Goal: Task Accomplishment & Management: Complete application form

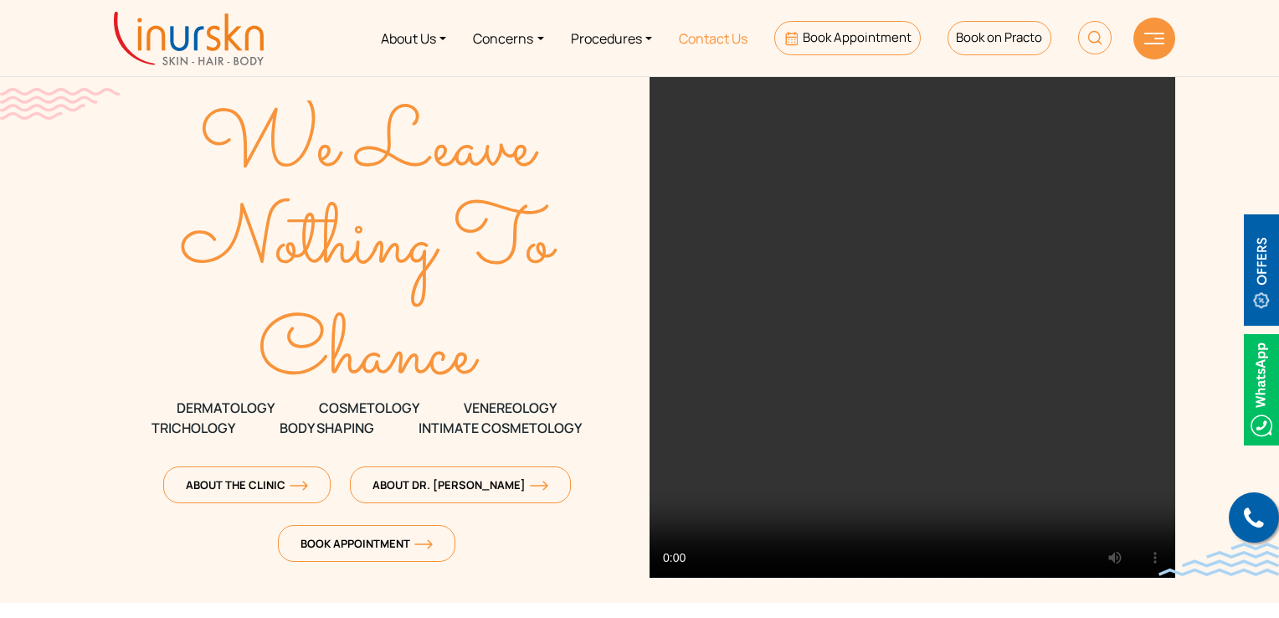
click at [686, 47] on link "Contact Us" at bounding box center [712, 38] width 95 height 63
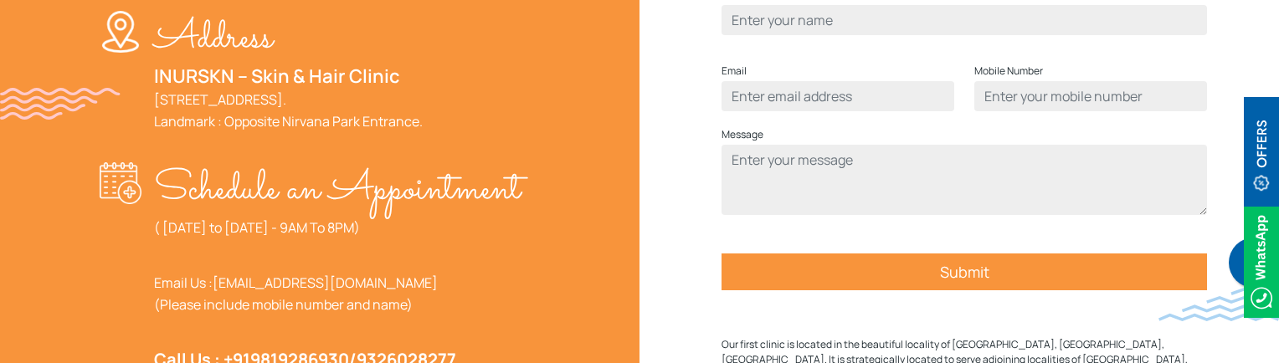
scroll to position [586, 0]
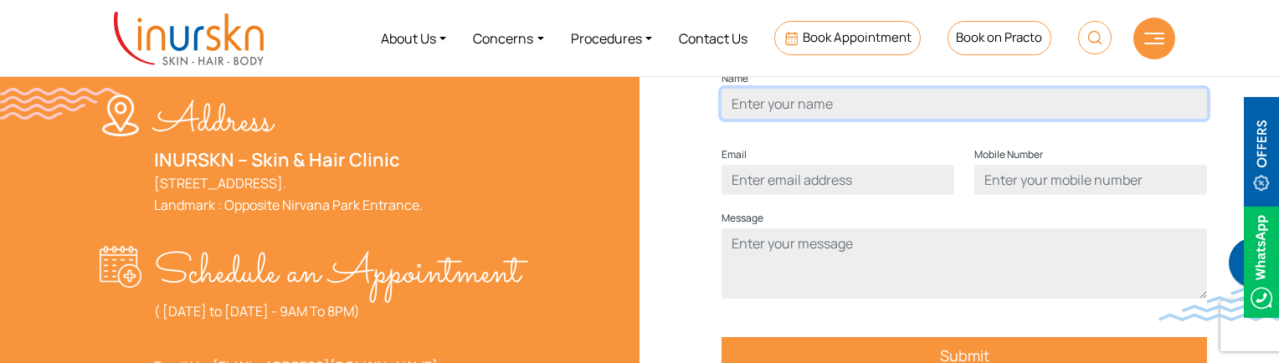
click at [842, 119] on input "Contact form" at bounding box center [963, 104] width 485 height 30
type input "Humera Shaikh"
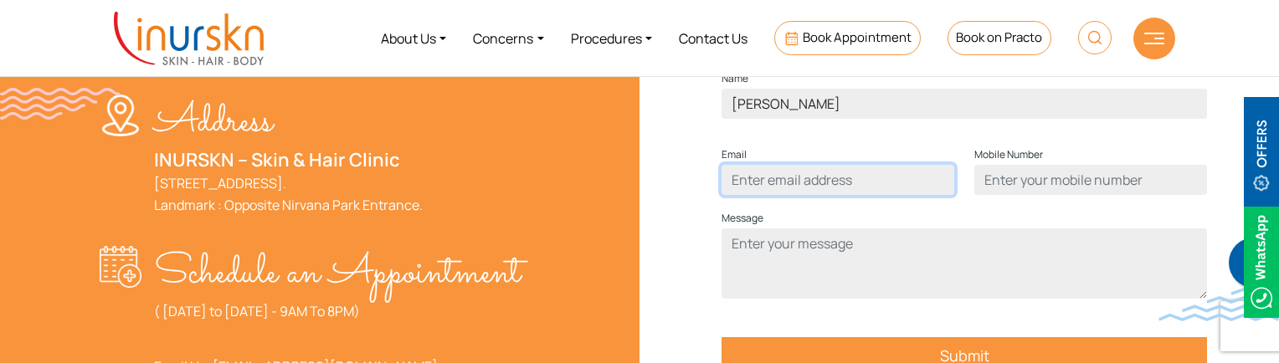
type input "humerasadiqshaikh@gmail.com"
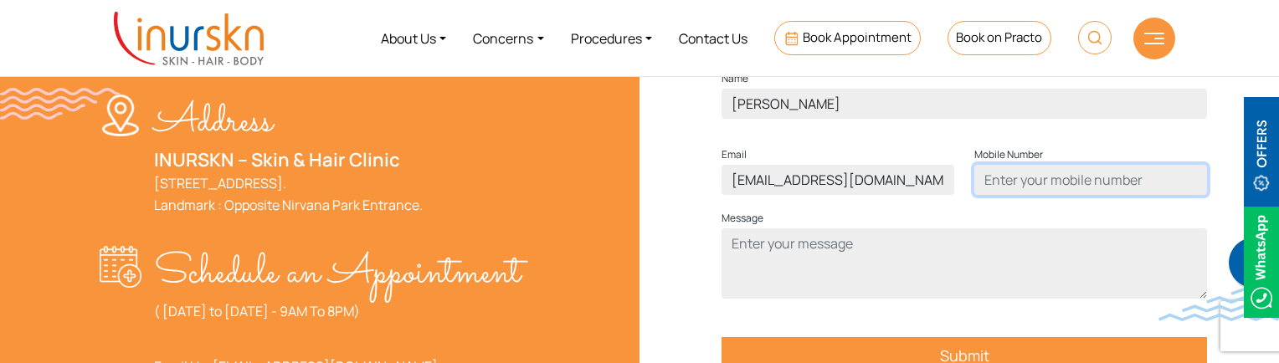
type input "9137465199"
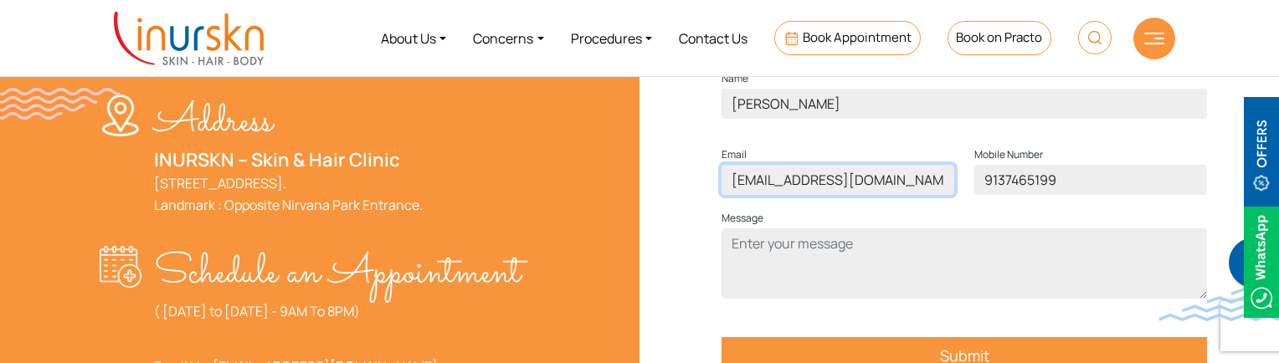
drag, startPoint x: 781, startPoint y: 208, endPoint x: 716, endPoint y: 208, distance: 64.4
click at [716, 208] on div "Email humerasadiqshaikh@gmail.com" at bounding box center [837, 177] width 253 height 64
drag, startPoint x: 803, startPoint y: 208, endPoint x: 716, endPoint y: 216, distance: 87.4
click at [716, 208] on div "Email sadiqshaikh@gmail.com" at bounding box center [837, 177] width 253 height 64
type input "riya@gmail.com"
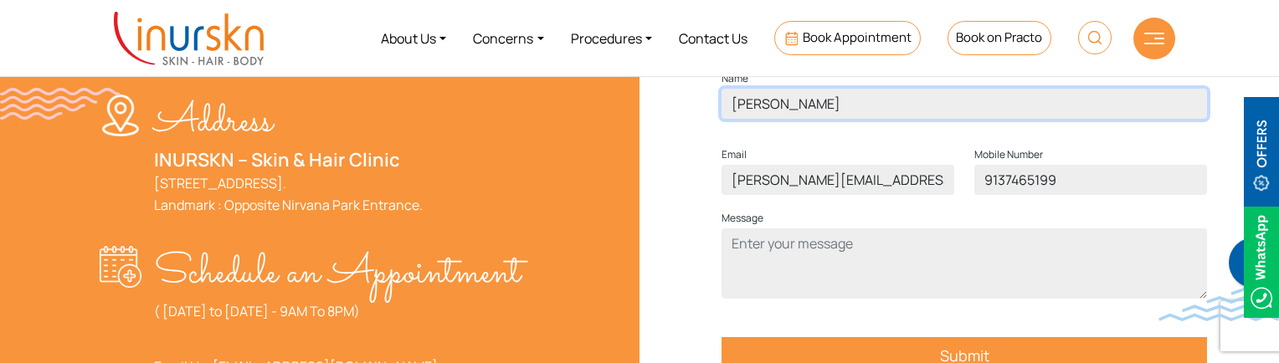
click at [815, 119] on input "Humera Shaikh" at bounding box center [963, 104] width 485 height 30
drag, startPoint x: 852, startPoint y: 128, endPoint x: 710, endPoint y: 135, distance: 142.4
click at [710, 135] on div "Name Humera Shaikh Email riya@gmail.com Mobile Number 9137465199 Message Submit…" at bounding box center [963, 282] width 649 height 476
click at [754, 119] on input "riya" at bounding box center [963, 104] width 485 height 30
type input "riya"
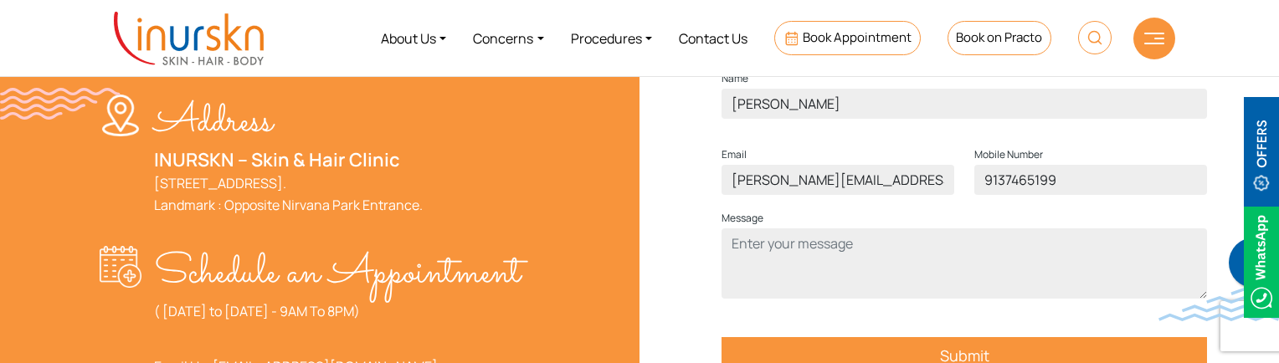
click at [685, 168] on div "Name riya Email riya@gmail.com Mobile Number 9137465199 Message Submit Our firs…" at bounding box center [963, 282] width 649 height 476
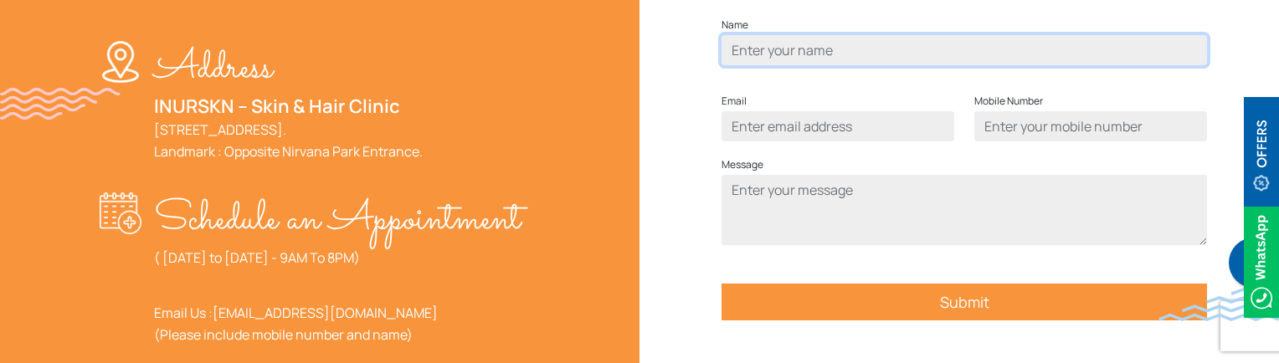
click at [800, 65] on input "Contact form" at bounding box center [963, 50] width 485 height 30
type input "riya"
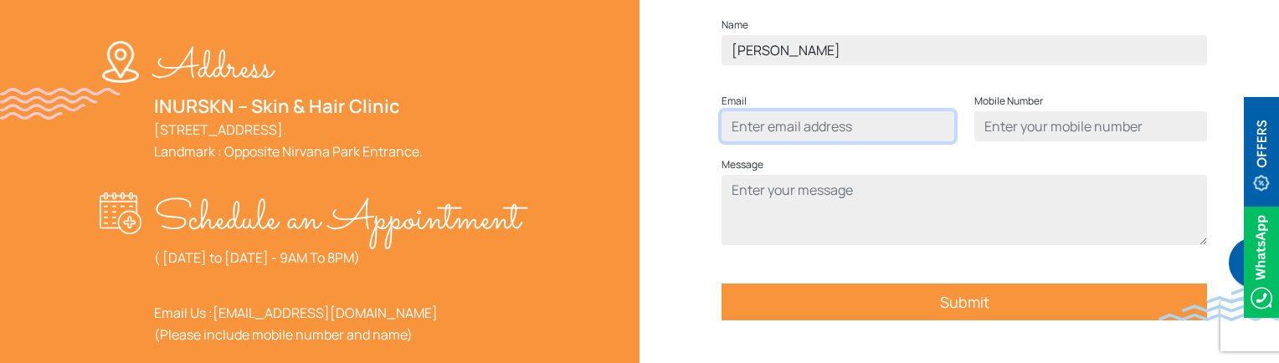
click at [801, 141] on input "Contact form" at bounding box center [837, 126] width 233 height 30
type input "riya@gmail.com"
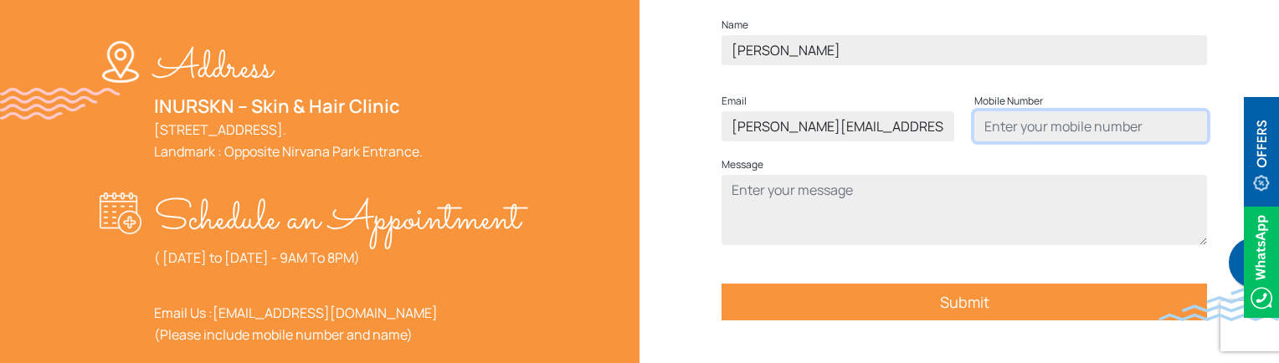
click at [1011, 141] on input "Contact form" at bounding box center [1090, 126] width 233 height 30
type input "9137465144"
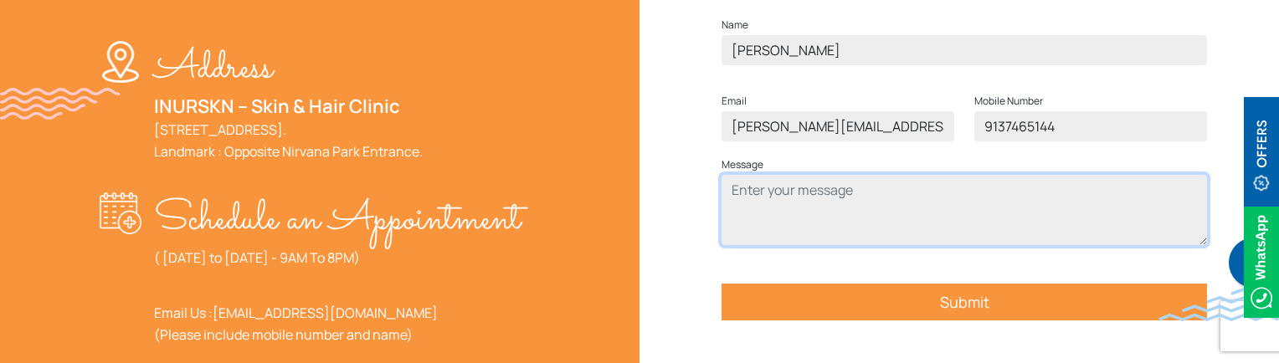
click at [796, 245] on textarea "Contact form" at bounding box center [963, 210] width 485 height 70
click at [874, 245] on textarea "test" at bounding box center [963, 210] width 485 height 70
type textarea "test"
drag, startPoint x: 772, startPoint y: 225, endPoint x: 716, endPoint y: 209, distance: 58.3
click at [716, 209] on div "Message test" at bounding box center [963, 207] width 505 height 104
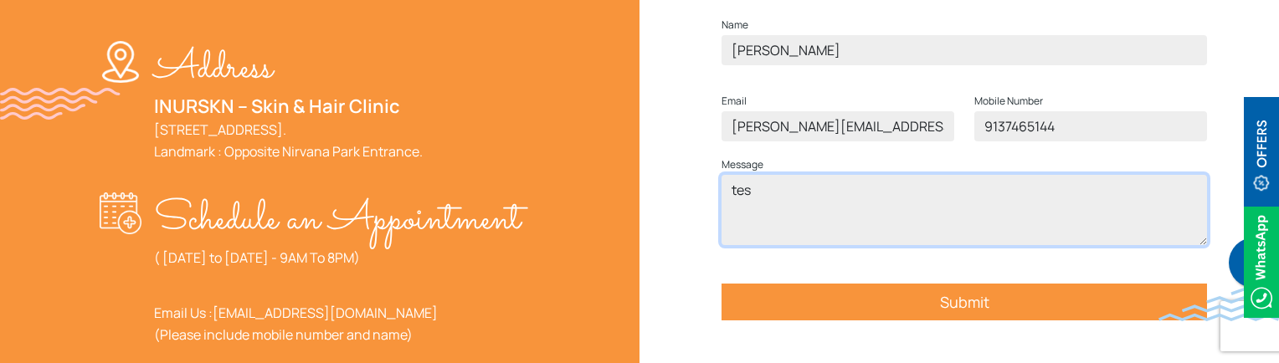
type textarea "test"
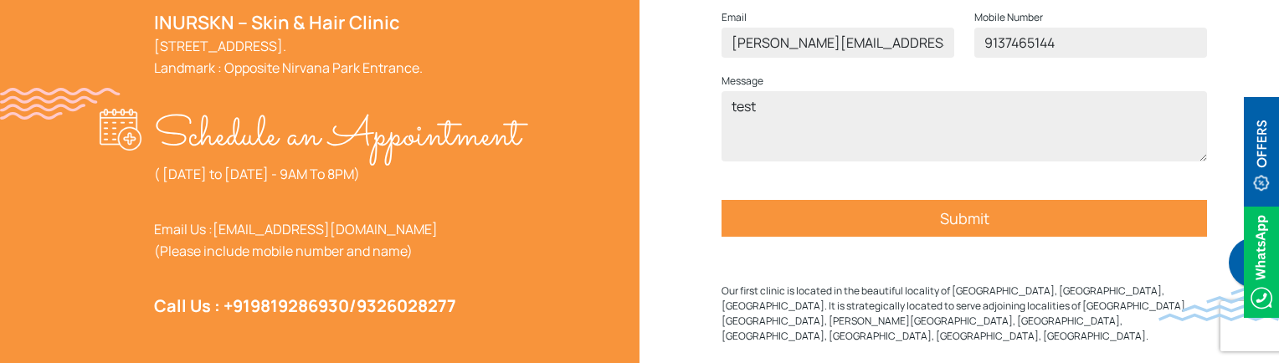
click at [904, 237] on input "Submit" at bounding box center [963, 218] width 485 height 37
